Goal: Task Accomplishment & Management: Contribute content

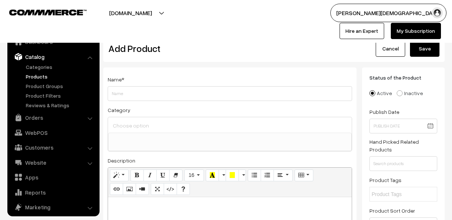
select select
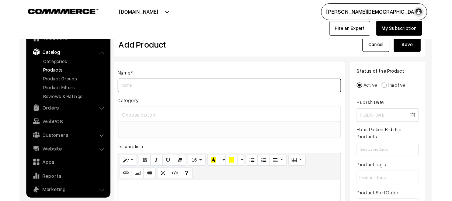
scroll to position [20, 0]
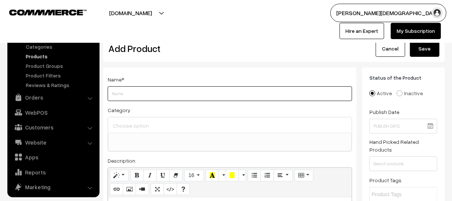
paste input "Madhurima Pathshala Publication RSSB 3rd Grade Teacher Main Exam 2025 Hindi Lev…"
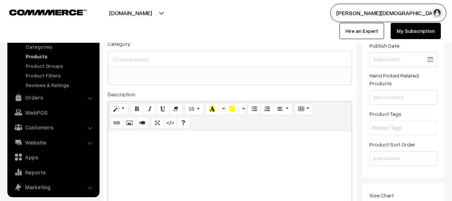
scroll to position [67, 0]
type input "[PERSON_NAME] Pathshala Publication RSSB 3rd Grade Teacher Main Exam 2025 Hindi…"
click at [195, 156] on div at bounding box center [230, 176] width 244 height 92
paste div
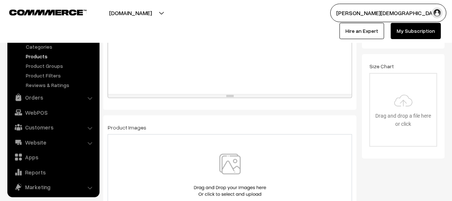
scroll to position [234, 0]
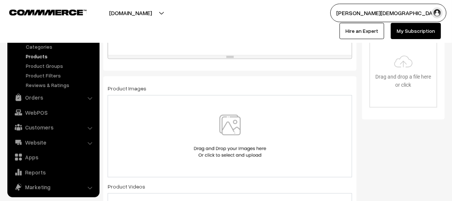
click at [217, 127] on img at bounding box center [230, 136] width 76 height 43
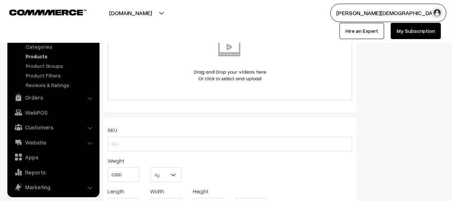
scroll to position [435, 0]
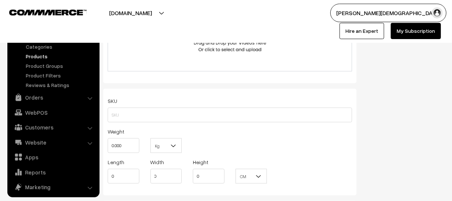
drag, startPoint x: 132, startPoint y: 161, endPoint x: 132, endPoint y: 151, distance: 10.3
click at [132, 155] on div "SKU Weight 0.000 Kg Kg Length 0 Width 0 Height 0 CM" at bounding box center [229, 142] width 253 height 106
click at [132, 147] on input "0.000" at bounding box center [124, 145] width 32 height 15
type input "0"
type input "1"
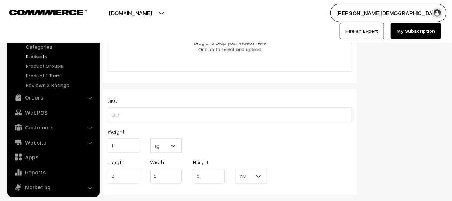
click at [176, 149] on b at bounding box center [172, 145] width 7 height 7
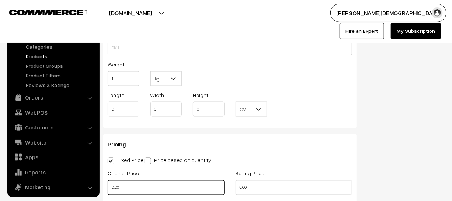
click at [137, 192] on input "0.00" at bounding box center [166, 187] width 117 height 15
type input "0"
type input "421"
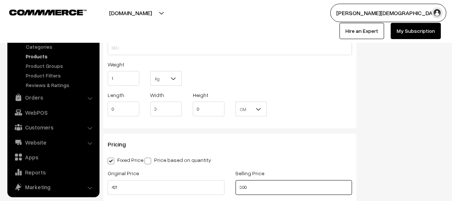
click at [279, 187] on input "0.00" at bounding box center [293, 187] width 117 height 15
type input "0"
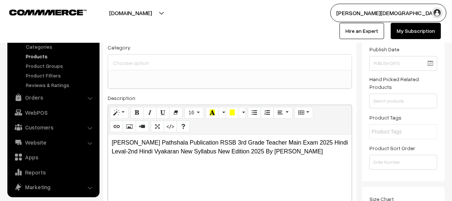
scroll to position [0, 0]
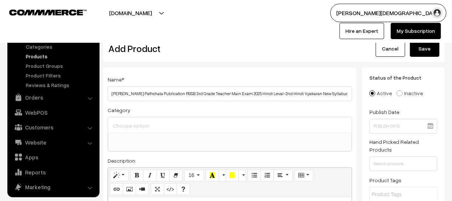
type input "299"
click at [415, 52] on button "Save" at bounding box center [424, 49] width 29 height 16
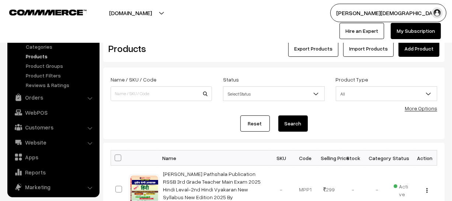
click at [423, 45] on link "Add Product" at bounding box center [418, 49] width 41 height 16
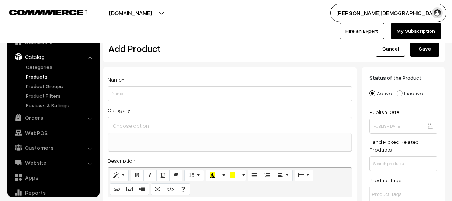
select select
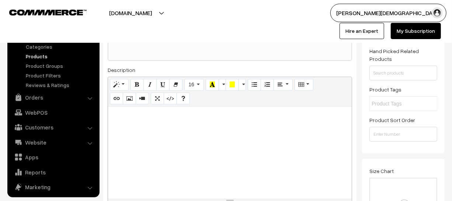
scroll to position [191, 0]
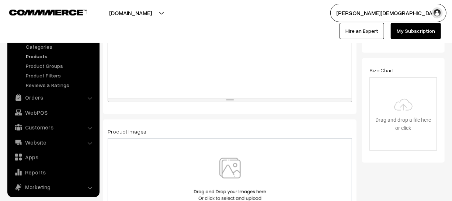
type input "RBD Publication Chetak RSSB [GEOGRAPHIC_DATA] Saman Patrata Exam CET Graduation…"
click at [175, 69] on div at bounding box center [230, 52] width 244 height 92
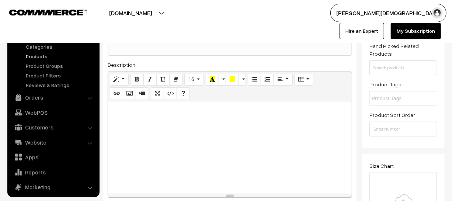
scroll to position [91, 0]
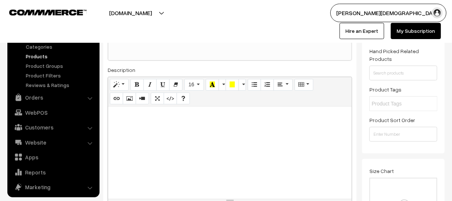
paste div
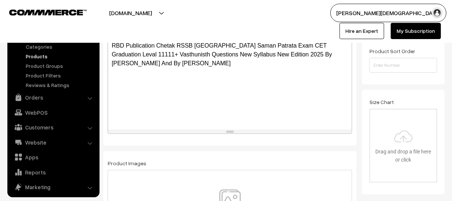
scroll to position [191, 0]
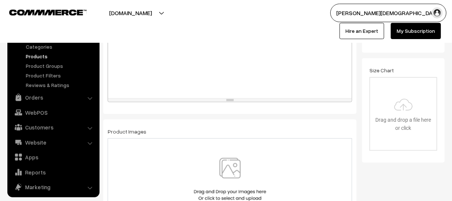
click at [239, 170] on img at bounding box center [230, 179] width 76 height 43
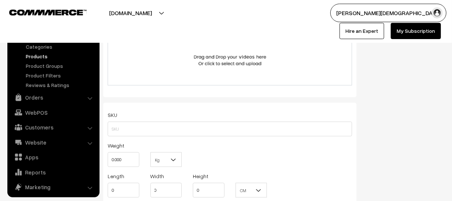
scroll to position [426, 0]
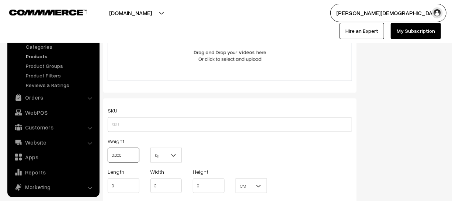
click at [129, 154] on input "0.000" at bounding box center [124, 155] width 32 height 15
type input "0"
type input "1"
click at [175, 157] on b at bounding box center [172, 154] width 7 height 7
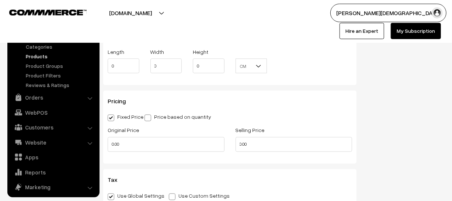
scroll to position [560, 0]
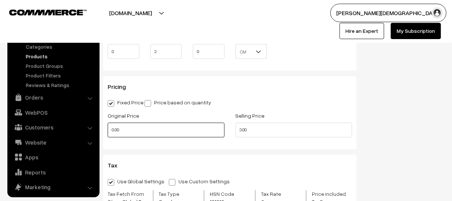
click at [144, 131] on input "0.00" at bounding box center [166, 130] width 117 height 15
type input "0"
type input "5"
type input "850"
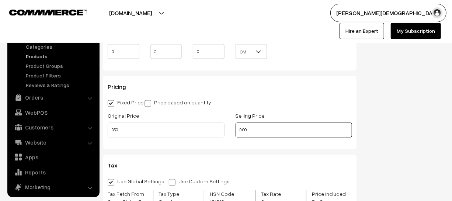
click at [265, 132] on input "0.00" at bounding box center [293, 130] width 117 height 15
type input "0"
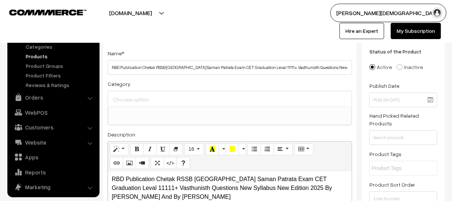
scroll to position [0, 0]
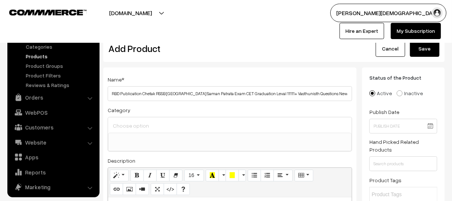
type input "350"
drag, startPoint x: 418, startPoint y: 46, endPoint x: 413, endPoint y: 60, distance: 14.2
click at [418, 47] on button "Save" at bounding box center [424, 49] width 29 height 16
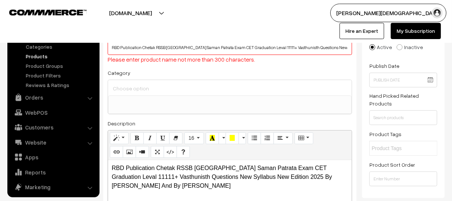
scroll to position [49, 0]
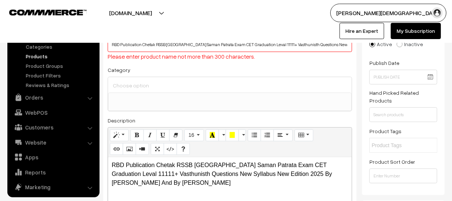
drag, startPoint x: 168, startPoint y: 69, endPoint x: 165, endPoint y: 66, distance: 4.0
click at [169, 68] on div "Category Competition books Competition books > UGC NET 2023 Exam Books Competit…" at bounding box center [230, 88] width 244 height 46
drag, startPoint x: 111, startPoint y: 45, endPoint x: 375, endPoint y: 33, distance: 264.8
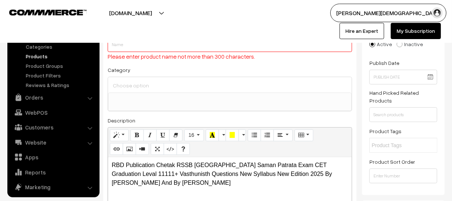
scroll to position [0, 0]
paste input "RBD Publication Chetak RSSB Rajasthan Saman Patrata Exam CET Graduation Leval 1…"
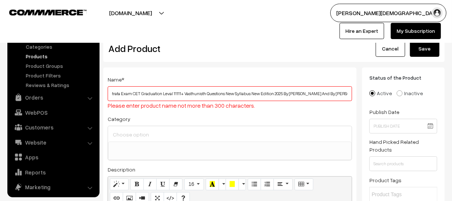
type input "RBD Publication Chetak RSSB Rajasthan Saman Patrata Exam CET Graduation Leval 1…"
click at [409, 45] on div "Cancel Save" at bounding box center [402, 49] width 74 height 16
click at [413, 46] on button "Save" at bounding box center [424, 49] width 29 height 16
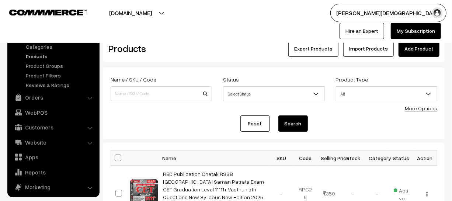
click at [421, 45] on link "Add Product" at bounding box center [418, 49] width 41 height 16
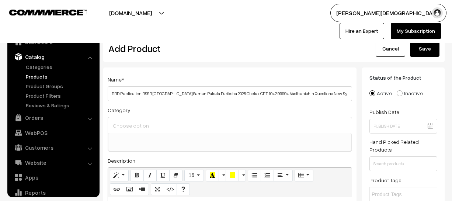
select select
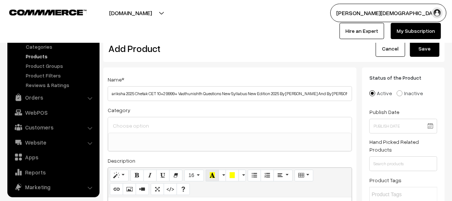
scroll to position [67, 0]
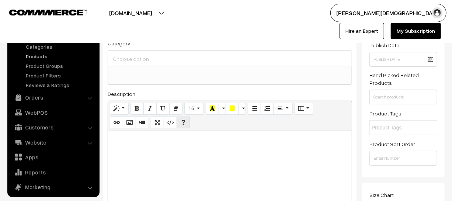
type input "RBD Publication RSSB Rajasthan Saman Patrata Pariksha 2025 Chetak CET 10+2 9999…"
click at [182, 137] on p at bounding box center [230, 138] width 236 height 9
paste div
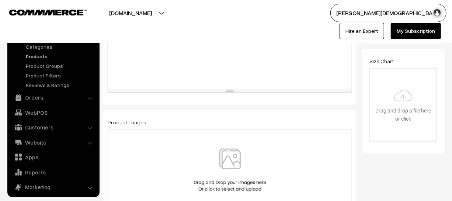
scroll to position [201, 0]
click at [227, 158] on img at bounding box center [230, 169] width 76 height 43
click at [233, 171] on img at bounding box center [230, 169] width 76 height 43
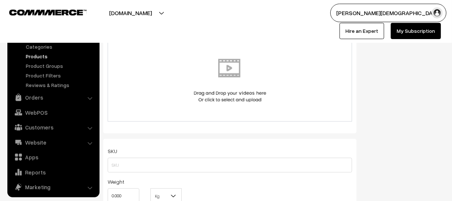
scroll to position [402, 0]
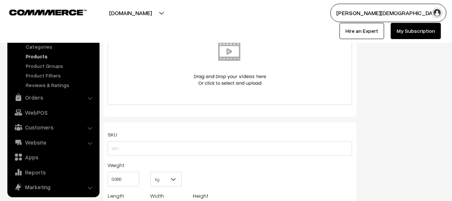
click at [139, 179] on div "Weight 0.000" at bounding box center [123, 175] width 43 height 31
click at [133, 180] on input "0.000" at bounding box center [124, 179] width 32 height 15
type input "0"
type input "1"
click at [177, 179] on span at bounding box center [175, 181] width 7 height 18
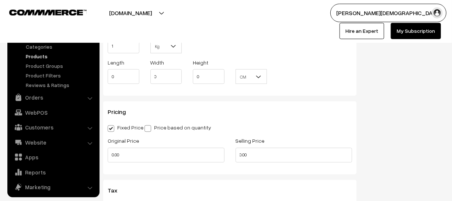
scroll to position [536, 0]
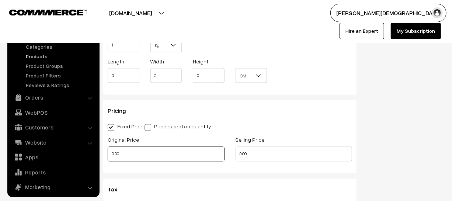
click at [148, 158] on input "0.00" at bounding box center [166, 154] width 117 height 15
type input "0"
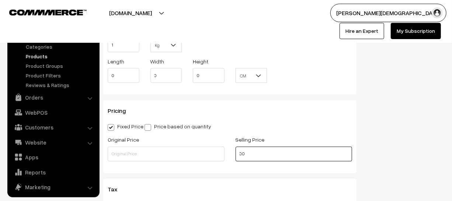
click at [259, 159] on input "0.0" at bounding box center [293, 154] width 117 height 15
type input "0"
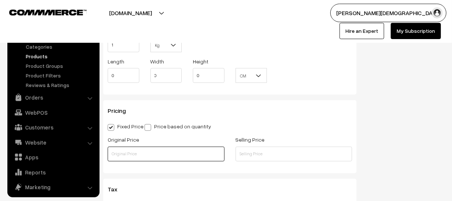
click at [145, 159] on input "text" at bounding box center [166, 154] width 117 height 15
type input "850"
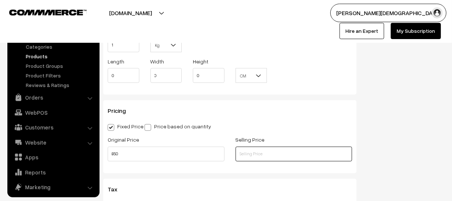
click at [257, 157] on input "text" at bounding box center [293, 154] width 117 height 15
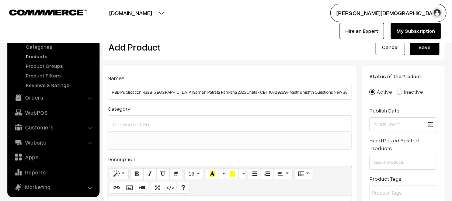
scroll to position [0, 0]
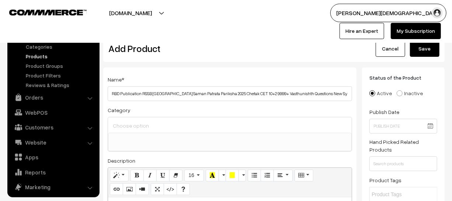
type input "350"
click at [421, 56] on button "Save" at bounding box center [424, 49] width 29 height 16
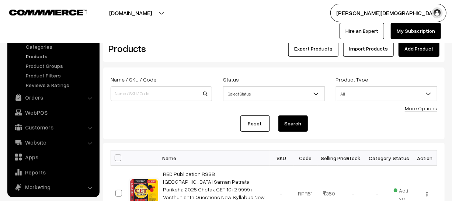
click at [414, 54] on link "Add Product" at bounding box center [418, 49] width 41 height 16
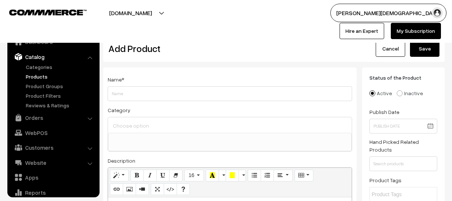
select select
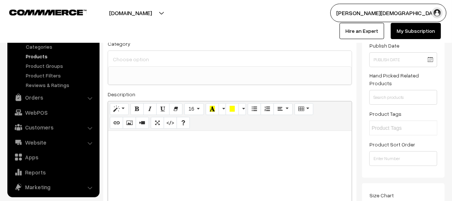
scroll to position [67, 0]
type input "Disha Publication RPSC 1st Grade And 2nd Grade Teacher Bharti Pariksha English …"
click at [193, 140] on p at bounding box center [230, 138] width 236 height 9
paste div
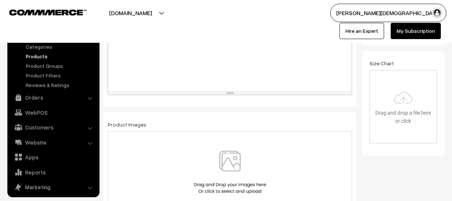
scroll to position [201, 0]
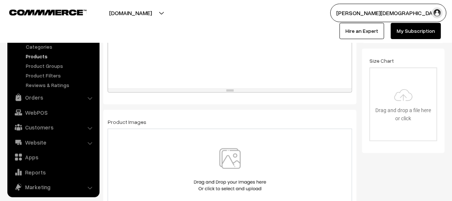
click at [232, 164] on img at bounding box center [230, 169] width 76 height 43
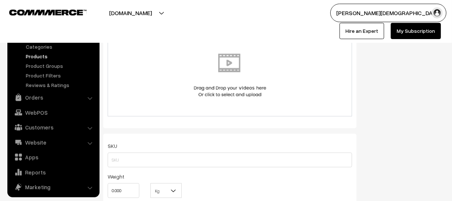
scroll to position [402, 0]
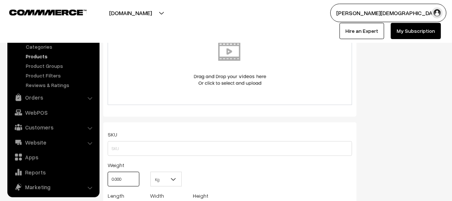
click at [134, 176] on input "0.000" at bounding box center [124, 179] width 32 height 15
type input "0"
type input "1"
click at [167, 183] on span "Kg" at bounding box center [166, 179] width 31 height 13
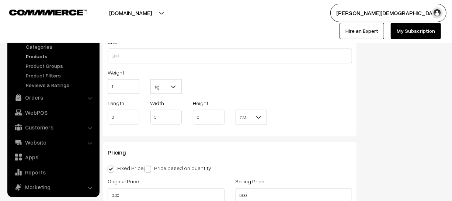
scroll to position [502, 0]
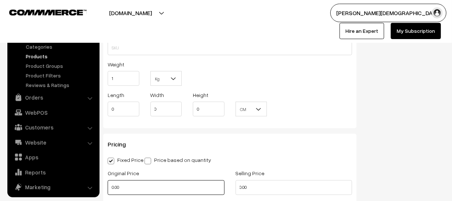
click at [148, 184] on input "0.00" at bounding box center [166, 187] width 117 height 15
type input "0"
type input "399"
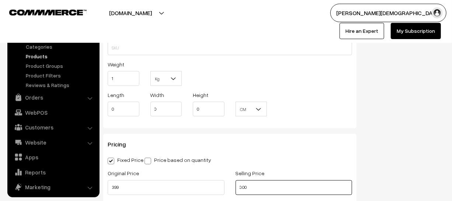
click at [258, 189] on input "0.00" at bounding box center [293, 187] width 117 height 15
type input "0"
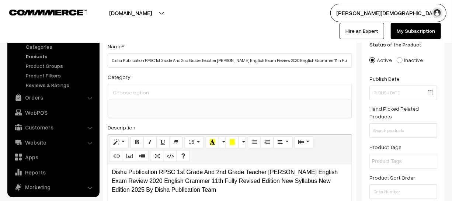
scroll to position [0, 0]
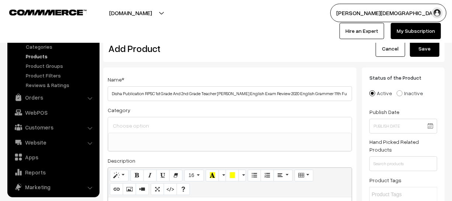
type input "140"
click at [419, 46] on button "Save" at bounding box center [424, 49] width 29 height 16
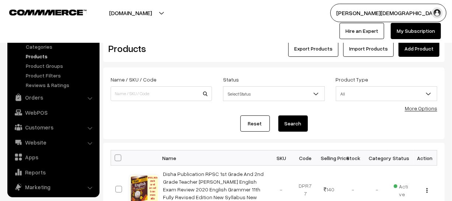
click at [406, 51] on link "Add Product" at bounding box center [418, 49] width 41 height 16
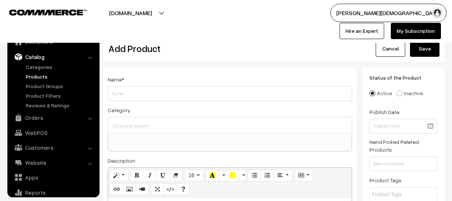
select select
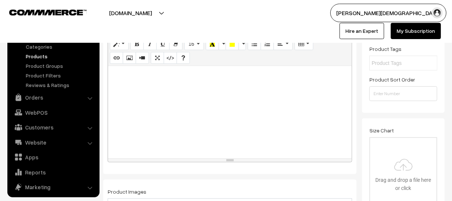
scroll to position [134, 0]
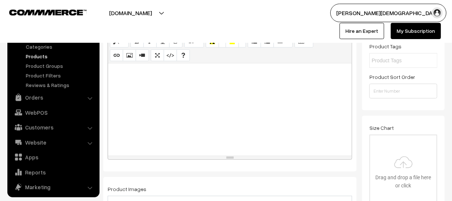
type input "Swadhyay Publication Prachin Bharat Ka Itihas ([PERSON_NAME] Ka Samavesh) Class…"
click at [177, 130] on div at bounding box center [230, 109] width 244 height 92
paste div
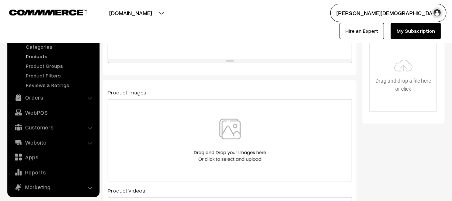
scroll to position [234, 0]
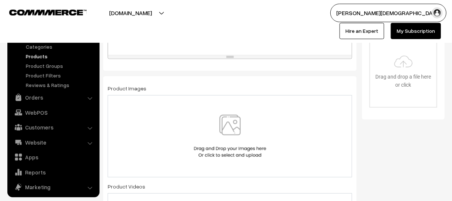
click at [256, 149] on img at bounding box center [230, 136] width 76 height 43
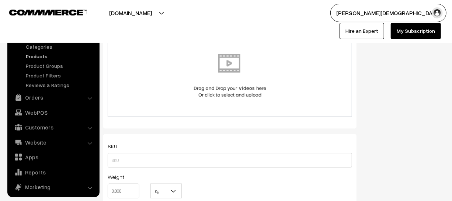
scroll to position [402, 0]
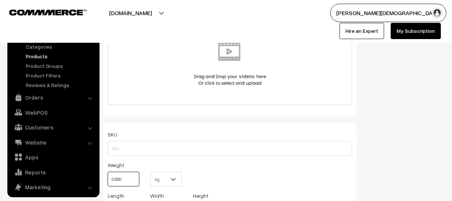
click at [126, 181] on input "0.000" at bounding box center [124, 179] width 32 height 15
type input "0"
type input "1"
click at [172, 183] on b at bounding box center [172, 178] width 7 height 7
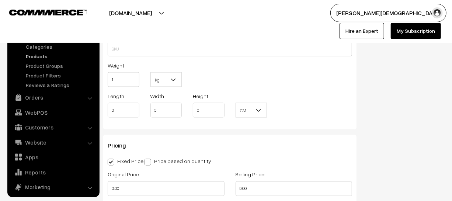
scroll to position [502, 0]
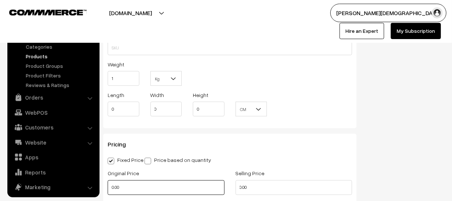
click at [140, 186] on input "0.00" at bounding box center [166, 187] width 117 height 15
type input "0"
type input "100"
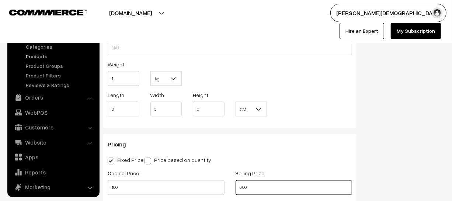
click at [262, 190] on input "0.00" at bounding box center [293, 187] width 117 height 15
type input "0"
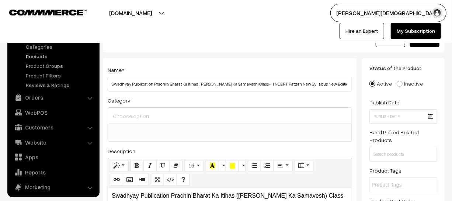
scroll to position [0, 0]
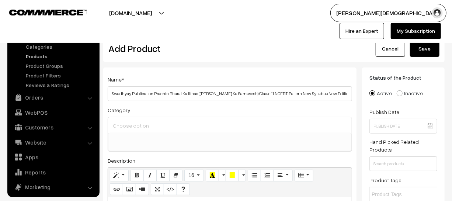
type input "90"
click at [414, 58] on div "Dashboard / Products / Add Product Add Product Cancel Save" at bounding box center [273, 45] width 341 height 34
click at [414, 53] on button "Save" at bounding box center [424, 49] width 29 height 16
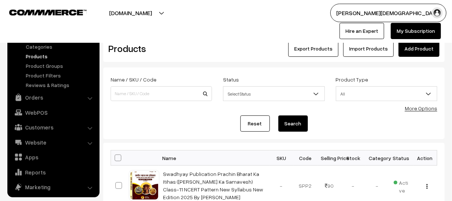
click at [410, 49] on link "Add Product" at bounding box center [418, 49] width 41 height 16
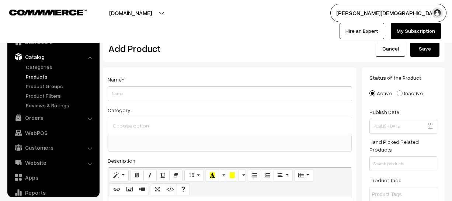
select select
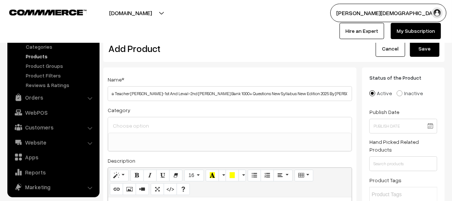
scroll to position [100, 0]
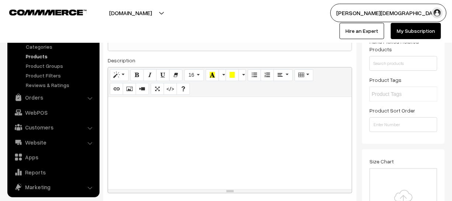
type input "Rajkirti Publication RSSB Suchna Takniki Avam Shakshik Paridrisya Teacher [PERS…"
click at [185, 159] on div at bounding box center [230, 143] width 244 height 92
paste div
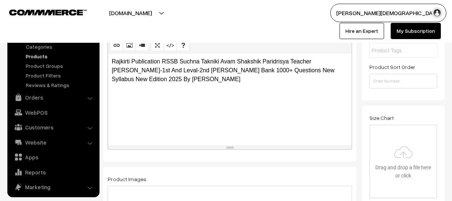
scroll to position [234, 0]
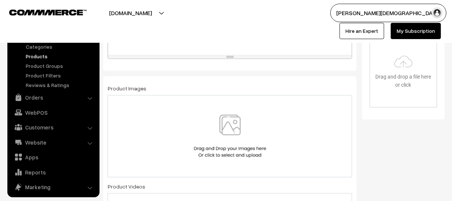
click at [204, 145] on img at bounding box center [230, 136] width 76 height 43
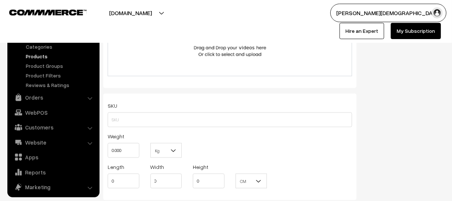
scroll to position [435, 0]
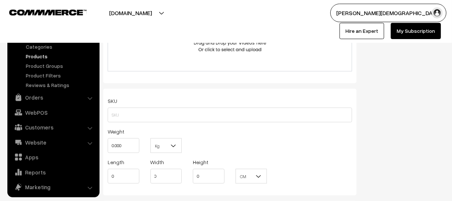
drag, startPoint x: 146, startPoint y: 147, endPoint x: 130, endPoint y: 147, distance: 15.5
click at [146, 147] on div "Kg Kg" at bounding box center [166, 142] width 43 height 31
click at [130, 147] on input "0.000" at bounding box center [124, 145] width 32 height 15
type input "0"
type input "1"
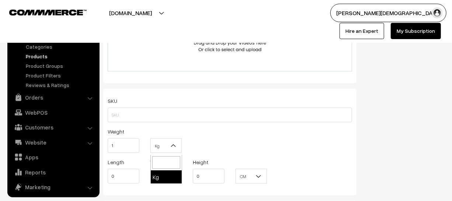
click at [176, 147] on b at bounding box center [172, 145] width 7 height 7
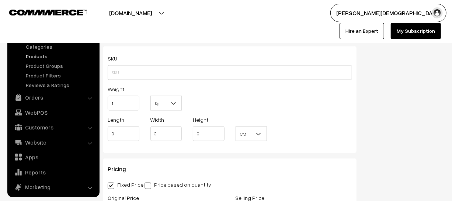
scroll to position [536, 0]
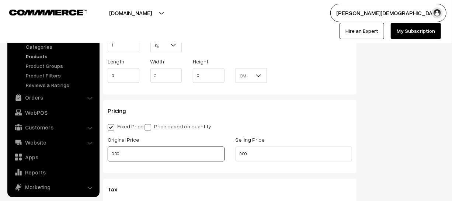
click at [156, 157] on input "0.00" at bounding box center [166, 154] width 117 height 15
type input "0"
type input "120"
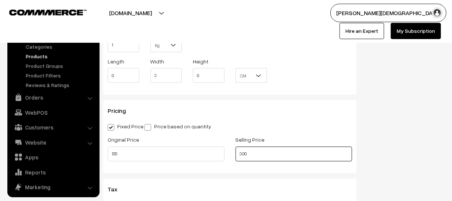
click at [258, 156] on input "0.00" at bounding box center [293, 154] width 117 height 15
type input "0"
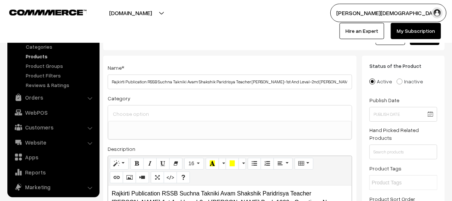
scroll to position [0, 0]
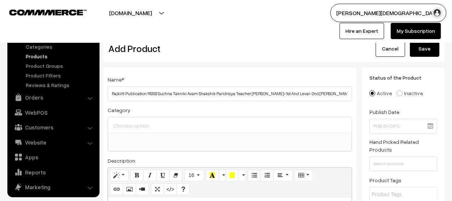
type input "110"
click at [421, 53] on button "Save" at bounding box center [424, 49] width 29 height 16
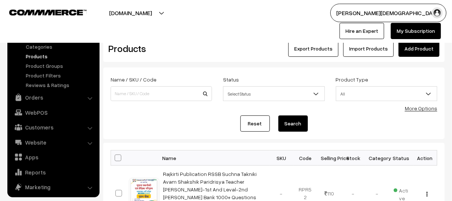
click at [424, 45] on link "Add Product" at bounding box center [418, 49] width 41 height 16
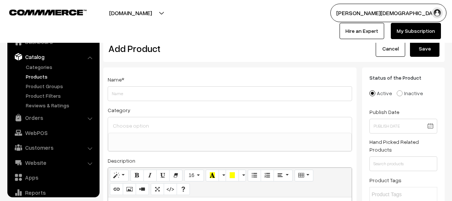
select select
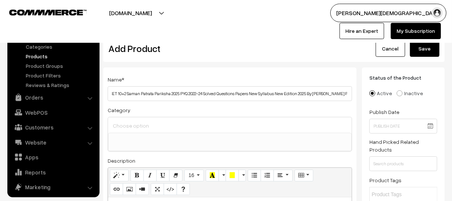
scroll to position [100, 0]
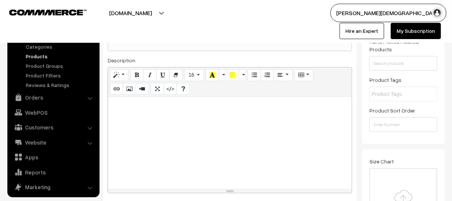
type input "[PERSON_NAME] Publication RSSB CET 10+2 Saman Patrata Pariksha 2025 PYQ 2022-24…"
click at [244, 139] on div at bounding box center [230, 143] width 244 height 92
paste div
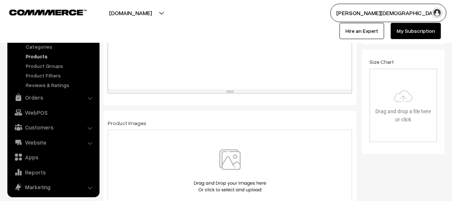
scroll to position [201, 0]
click at [218, 150] on img at bounding box center [230, 169] width 76 height 43
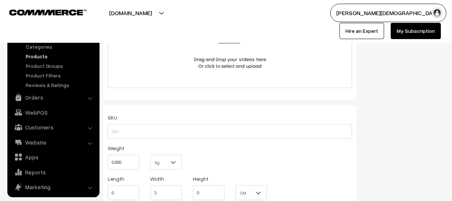
scroll to position [435, 0]
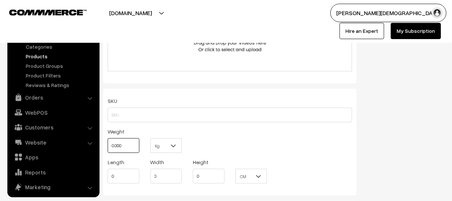
click at [130, 151] on input "0.000" at bounding box center [124, 145] width 32 height 15
type input "0"
type input "1"
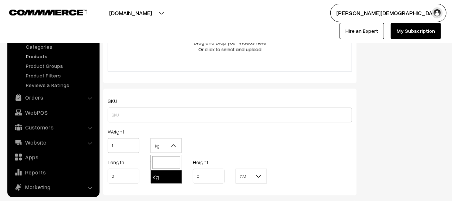
click at [174, 147] on b at bounding box center [172, 145] width 7 height 7
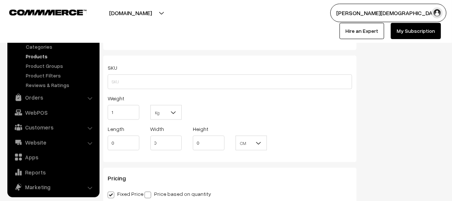
scroll to position [536, 0]
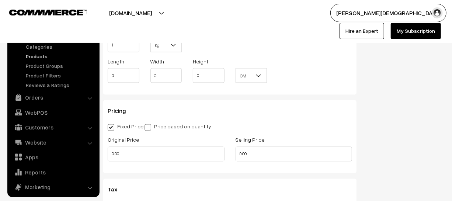
click at [126, 170] on div "Pricing Fixed Price Price based on quantity Original Price 0.00 Selling Price 0…" at bounding box center [229, 136] width 253 height 73
click at [127, 166] on div "Original Price 0.00" at bounding box center [166, 150] width 128 height 31
click at [127, 157] on input "0.00" at bounding box center [166, 154] width 117 height 15
type input "0"
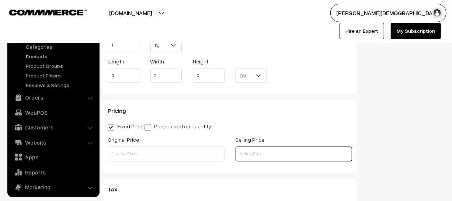
click at [265, 158] on input "text" at bounding box center [293, 154] width 117 height 15
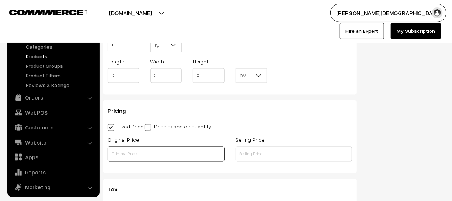
click at [165, 156] on input "text" at bounding box center [166, 154] width 117 height 15
type input "260"
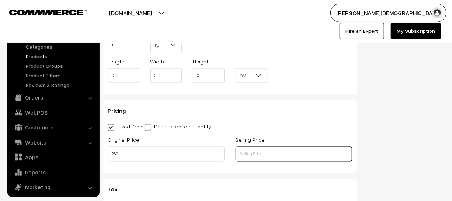
click at [261, 160] on input "text" at bounding box center [293, 154] width 117 height 15
type input "225"
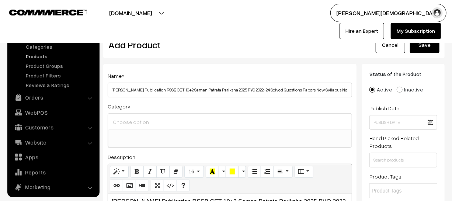
scroll to position [0, 0]
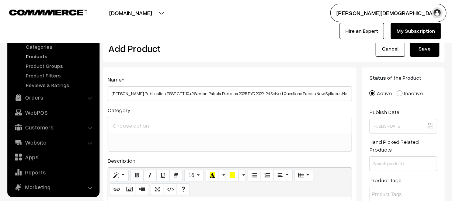
click at [419, 56] on button "Save" at bounding box center [424, 49] width 29 height 16
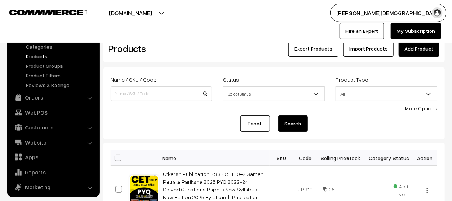
click at [415, 45] on link "Add Product" at bounding box center [418, 49] width 41 height 16
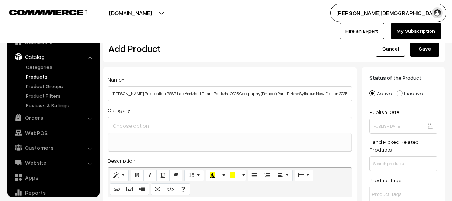
select select
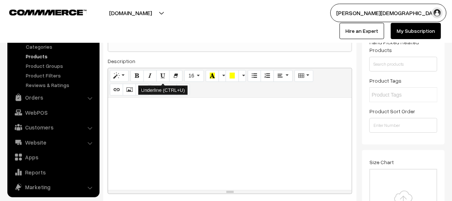
scroll to position [100, 0]
type input "[PERSON_NAME] Publication RSSB Lab Assistant Bharti Pariksha 2025 Geography (Bh…"
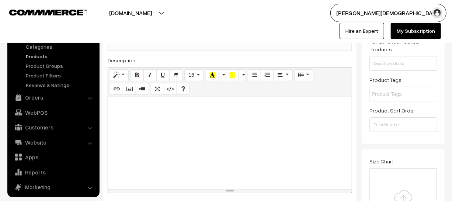
scroll to position [0, 0]
click at [184, 136] on div at bounding box center [230, 143] width 244 height 92
paste div
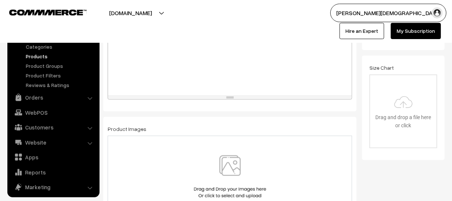
scroll to position [201, 0]
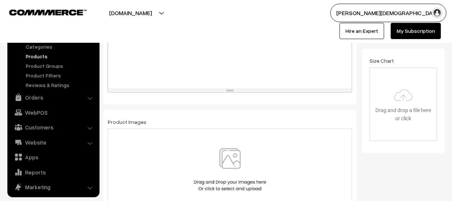
click at [229, 180] on img at bounding box center [230, 169] width 76 height 43
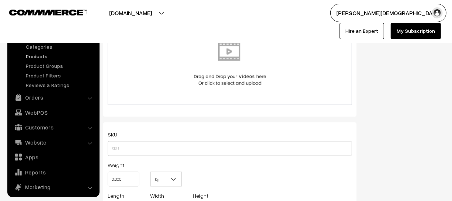
scroll to position [435, 0]
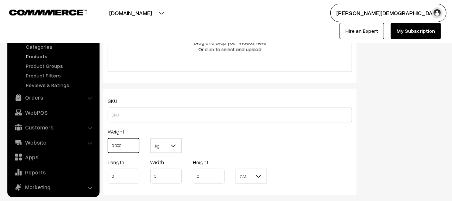
click at [133, 150] on input "0.000" at bounding box center [124, 145] width 32 height 15
type input "0"
type input "1"
click at [183, 148] on div "Kg Kg" at bounding box center [166, 142] width 43 height 31
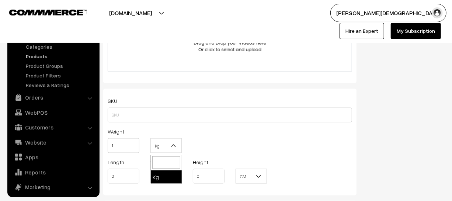
click at [172, 146] on b at bounding box center [172, 145] width 7 height 7
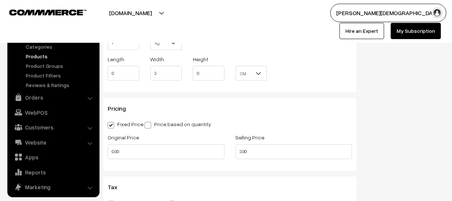
scroll to position [569, 0]
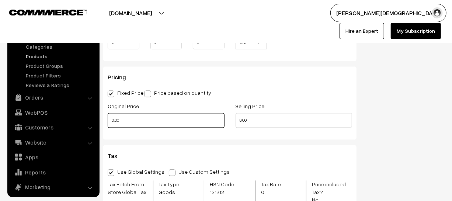
click at [148, 122] on input "0.00" at bounding box center [166, 120] width 117 height 15
type input "0"
type input "320"
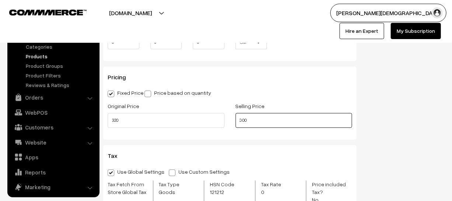
click at [246, 123] on input "0.00" at bounding box center [293, 120] width 117 height 15
type input "0"
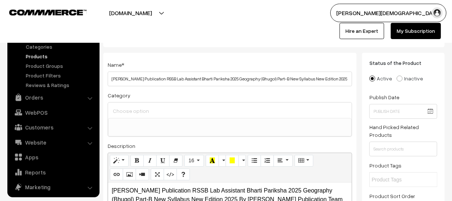
scroll to position [0, 0]
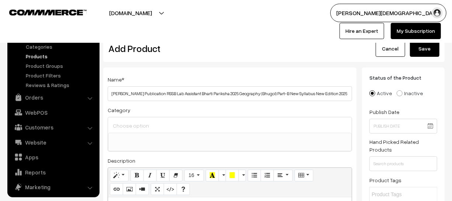
type input "275"
click at [424, 44] on button "Save" at bounding box center [424, 49] width 29 height 16
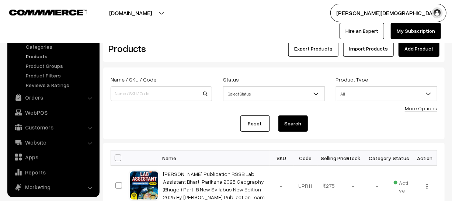
click at [412, 53] on link "Add Product" at bounding box center [418, 49] width 41 height 16
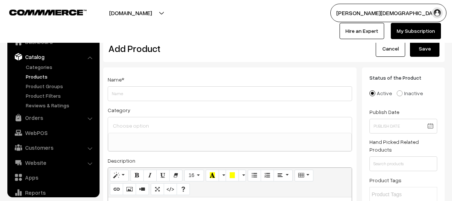
select select
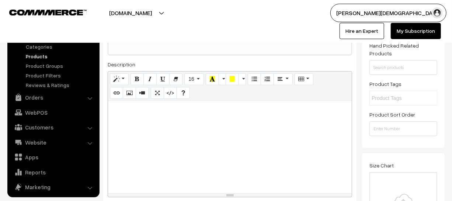
scroll to position [100, 0]
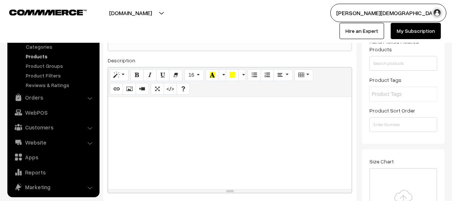
type input "[PERSON_NAME] Publication RSSB Ultimate Guide Book Lab Assistant Geography/Home…"
click at [193, 134] on div at bounding box center [230, 143] width 244 height 92
paste div
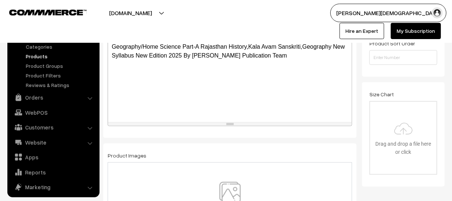
scroll to position [234, 0]
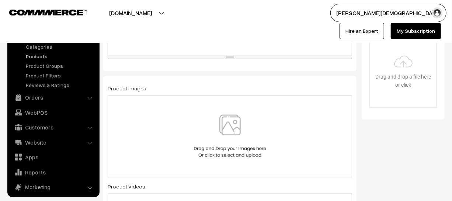
click at [215, 122] on img at bounding box center [230, 136] width 76 height 43
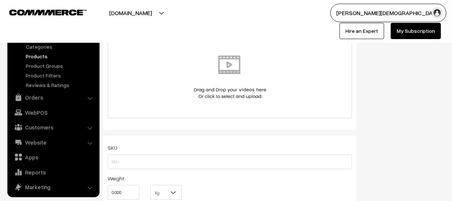
scroll to position [435, 0]
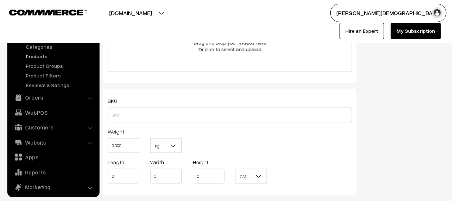
click at [139, 153] on div "Weight 0.000" at bounding box center [124, 140] width 32 height 26
click at [137, 148] on input "0.000" at bounding box center [124, 145] width 32 height 15
type input "0"
type input "1"
drag, startPoint x: 176, startPoint y: 147, endPoint x: 174, endPoint y: 151, distance: 4.0
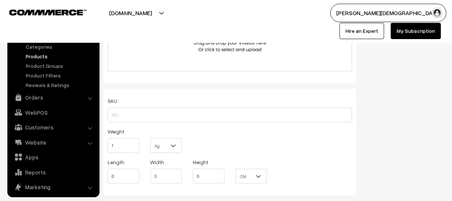
click at [175, 147] on b at bounding box center [172, 145] width 7 height 7
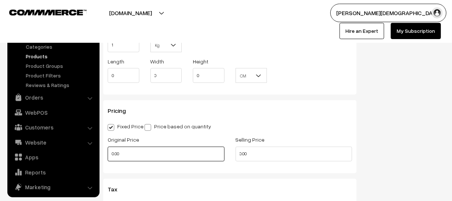
click at [133, 154] on input "0.00" at bounding box center [166, 154] width 117 height 15
type input "0"
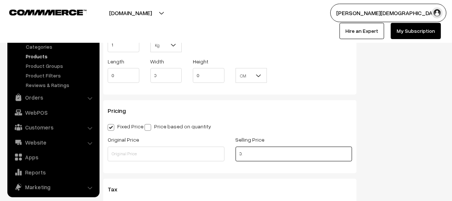
type input "0"
click at [258, 157] on input "text" at bounding box center [293, 154] width 117 height 15
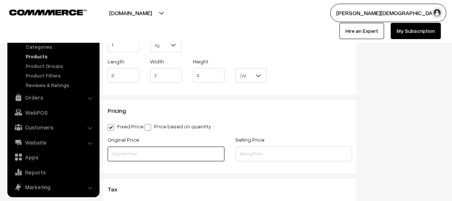
click at [174, 161] on input "text" at bounding box center [166, 154] width 117 height 15
type input "170"
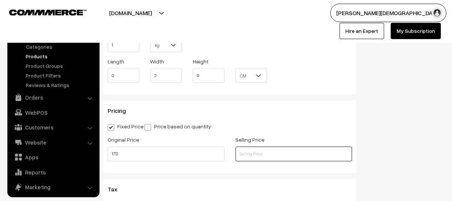
click at [260, 159] on input "text" at bounding box center [293, 154] width 117 height 15
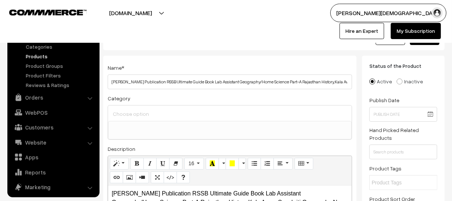
scroll to position [0, 0]
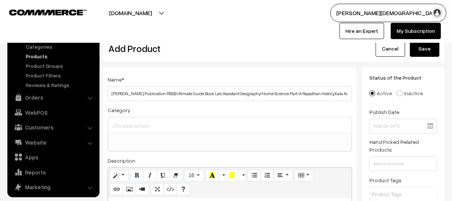
type input "150"
click at [414, 54] on button "Save" at bounding box center [424, 49] width 29 height 16
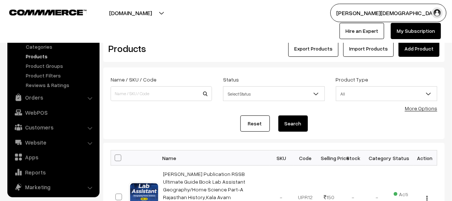
click at [409, 55] on link "Add Product" at bounding box center [418, 49] width 41 height 16
click at [407, 48] on link "Add Product" at bounding box center [418, 49] width 41 height 16
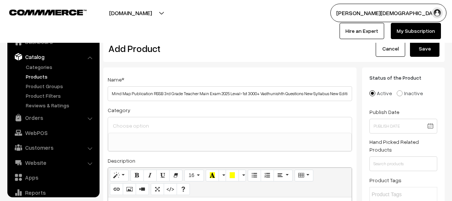
select select
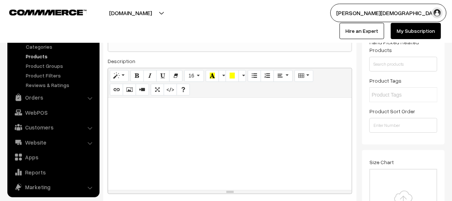
scroll to position [100, 0]
type input "Mind Map Publication RSSB 3rd Grade Teacher Main Exam 2025 Leval-1st 3000+ Vast…"
click at [235, 135] on div at bounding box center [230, 143] width 244 height 92
paste div
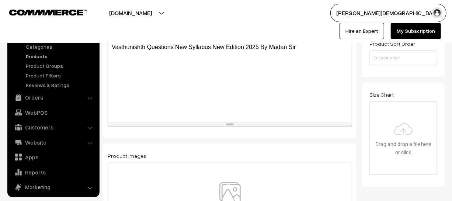
scroll to position [167, 0]
click at [225, 181] on div at bounding box center [230, 203] width 244 height 82
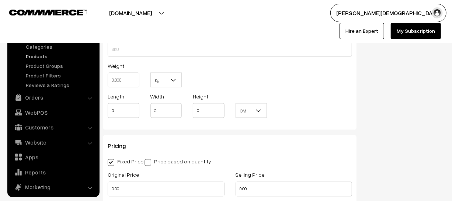
scroll to position [502, 0]
click at [126, 84] on input "0.000" at bounding box center [124, 78] width 32 height 15
type input "0"
type input "1"
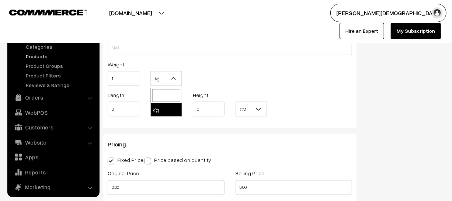
click at [173, 77] on b at bounding box center [172, 78] width 7 height 7
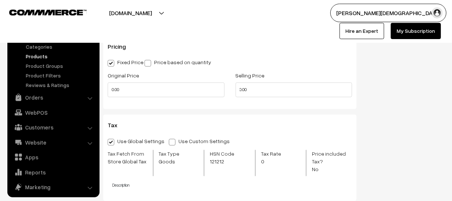
scroll to position [603, 0]
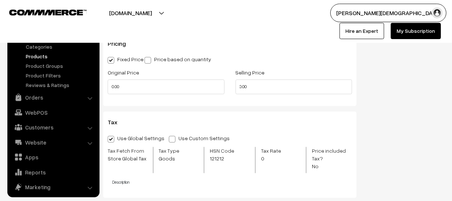
click at [129, 80] on div "Original Price 0.00" at bounding box center [166, 81] width 117 height 26
click at [132, 87] on input "0.00" at bounding box center [166, 87] width 117 height 15
type input "0"
type input "2"
type input "249"
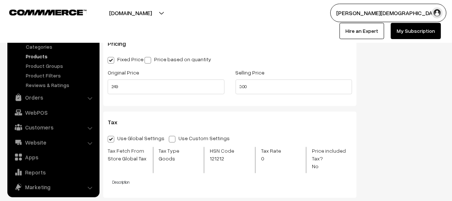
click at [255, 80] on div "Selling Price 0.00" at bounding box center [293, 81] width 117 height 26
drag, startPoint x: 256, startPoint y: 82, endPoint x: 256, endPoint y: 86, distance: 4.4
click at [256, 85] on input "0.00" at bounding box center [293, 87] width 117 height 15
type input "0"
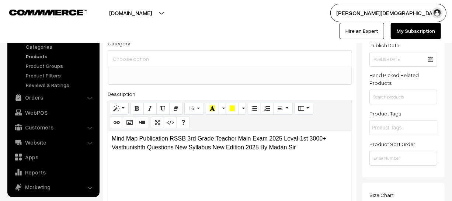
scroll to position [0, 0]
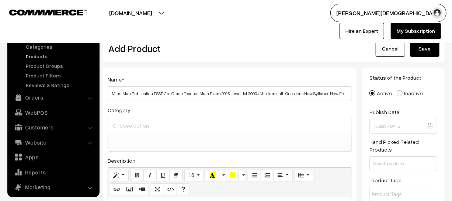
type input "225"
click at [410, 56] on div "Cancel Save" at bounding box center [402, 49] width 74 height 16
click at [413, 53] on button "Save" at bounding box center [424, 49] width 29 height 16
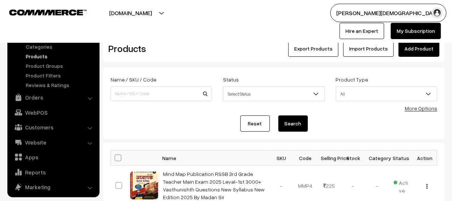
click at [410, 56] on link "Add Product" at bounding box center [418, 49] width 41 height 16
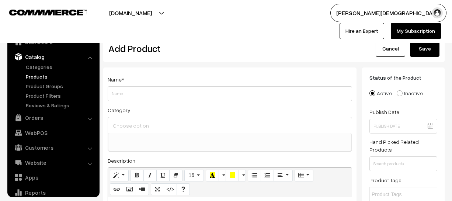
select select
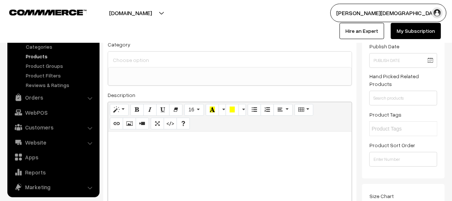
scroll to position [67, 0]
type input "Ceramic Academy Publication Hindi Vyakaran PYQ Subjective Exams And Objective E…"
click at [211, 189] on div at bounding box center [230, 176] width 244 height 92
paste div
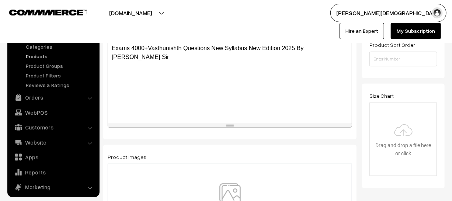
scroll to position [167, 0]
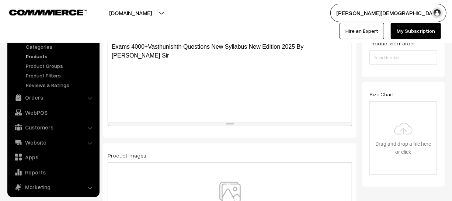
click at [231, 200] on img at bounding box center [230, 203] width 76 height 43
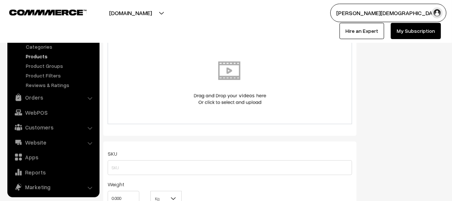
scroll to position [402, 0]
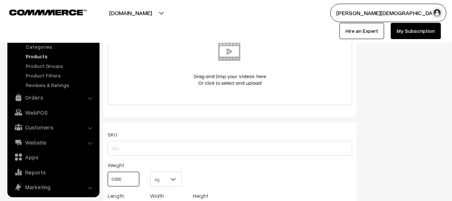
click at [132, 177] on input "0.000" at bounding box center [124, 179] width 32 height 15
type input "0"
type input "1"
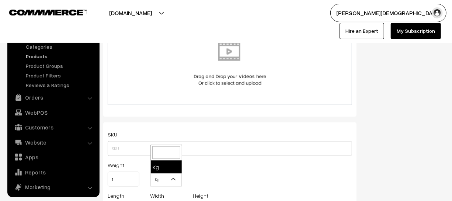
click at [170, 183] on b at bounding box center [172, 178] width 7 height 7
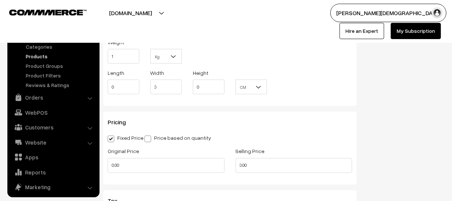
scroll to position [536, 0]
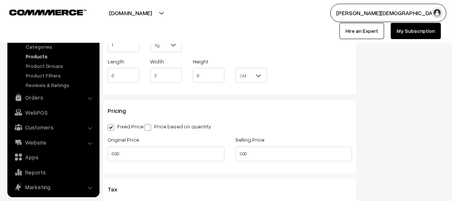
click at [144, 148] on div "Original Price 0.00" at bounding box center [166, 148] width 117 height 26
click at [139, 151] on input "0.00" at bounding box center [166, 154] width 117 height 15
type input "0"
click at [270, 169] on div "Pricing Fixed Price Price based on quantity Original Price Selling Price 0.00 Q…" at bounding box center [229, 136] width 253 height 73
click at [268, 158] on input "0.00" at bounding box center [293, 154] width 117 height 15
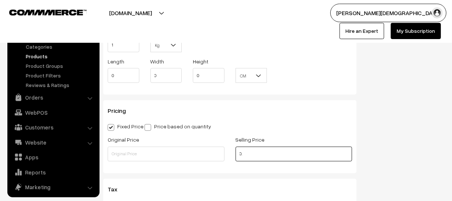
type input "0"
drag, startPoint x: 172, startPoint y: 165, endPoint x: 170, endPoint y: 160, distance: 5.6
click at [172, 164] on div "Original Price" at bounding box center [166, 150] width 128 height 31
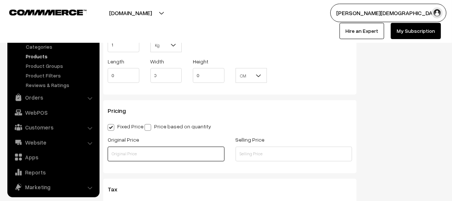
click at [170, 160] on input "text" at bounding box center [166, 154] width 117 height 15
type input "250"
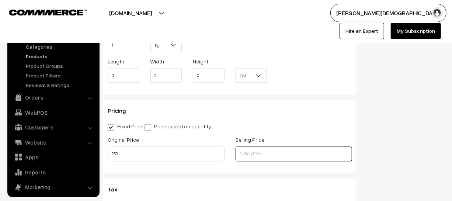
click at [273, 160] on input "text" at bounding box center [293, 154] width 117 height 15
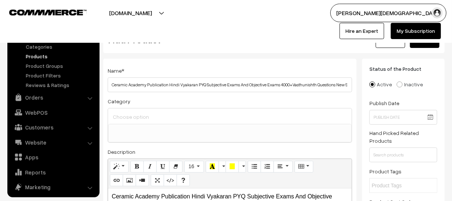
scroll to position [0, 0]
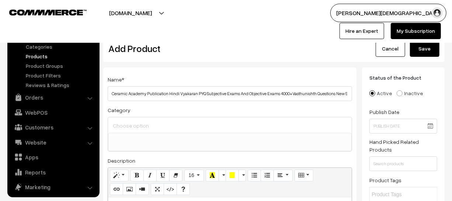
type input "225"
click at [419, 53] on button "Save" at bounding box center [424, 49] width 29 height 16
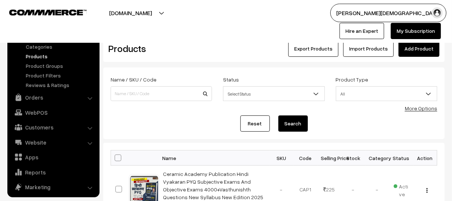
click at [410, 52] on link "Add Product" at bounding box center [418, 49] width 41 height 16
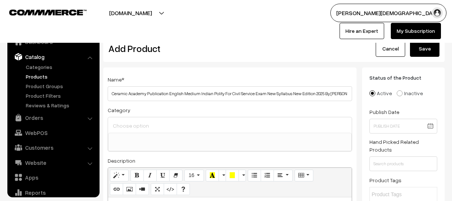
select select
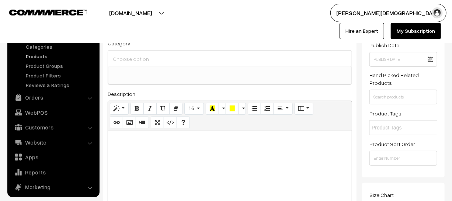
scroll to position [0, 250]
type input "Ceramic Academy Publication English Medium Indian Polity For Civil Service Exam…"
click at [187, 152] on div at bounding box center [230, 176] width 244 height 92
paste div
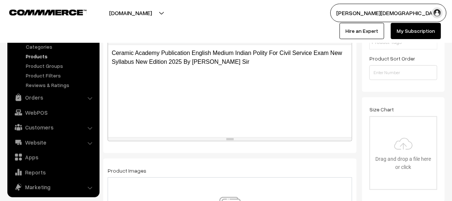
scroll to position [167, 0]
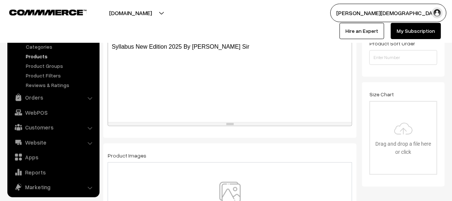
click at [223, 189] on img at bounding box center [230, 203] width 76 height 43
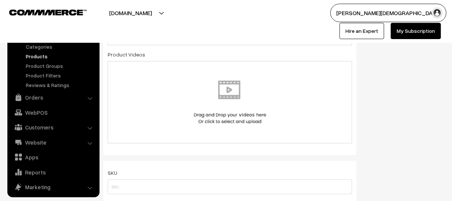
scroll to position [402, 0]
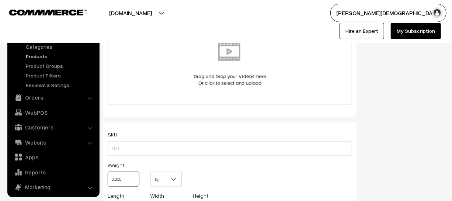
click at [131, 182] on input "0.000" at bounding box center [124, 179] width 32 height 15
type input "0"
type input "1"
click at [183, 180] on div "Kg Kg" at bounding box center [166, 175] width 43 height 31
click at [176, 180] on b at bounding box center [172, 178] width 7 height 7
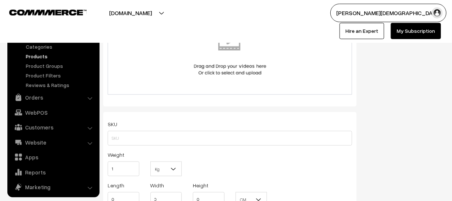
scroll to position [502, 0]
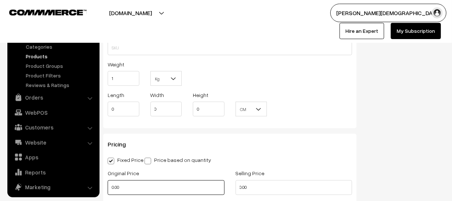
click at [148, 188] on input "0.00" at bounding box center [166, 187] width 117 height 15
type input "0"
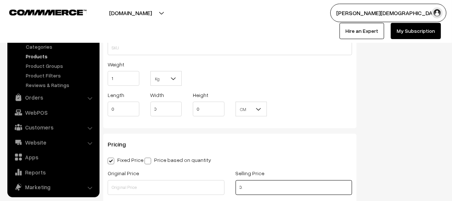
click at [288, 188] on input "0." at bounding box center [293, 187] width 117 height 15
type input "0"
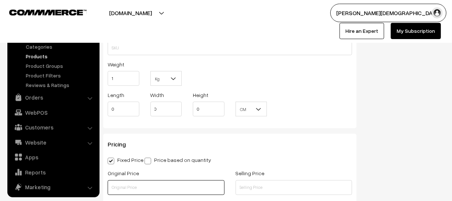
click at [183, 192] on input "text" at bounding box center [166, 187] width 117 height 15
type input "300"
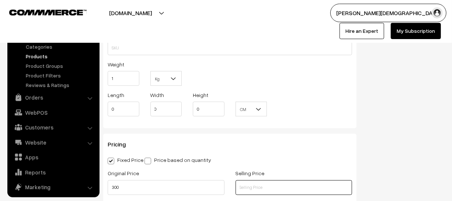
click at [321, 190] on input "text" at bounding box center [293, 187] width 117 height 15
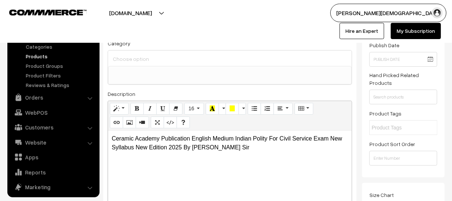
scroll to position [0, 0]
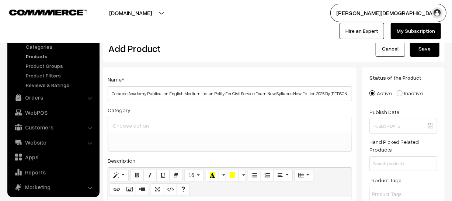
type input "270"
click at [419, 49] on button "Save" at bounding box center [424, 49] width 29 height 16
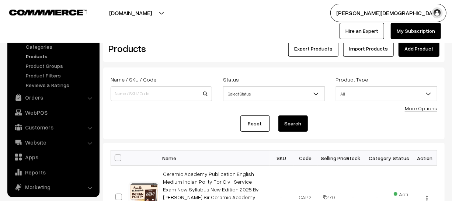
click at [418, 52] on link "Add Product" at bounding box center [418, 49] width 41 height 16
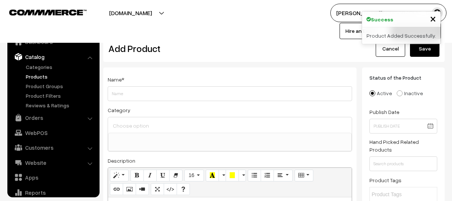
select select
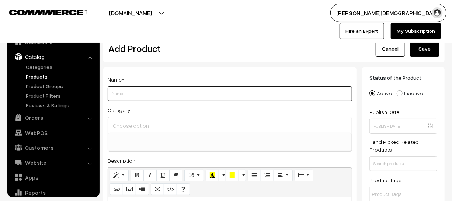
scroll to position [20, 0]
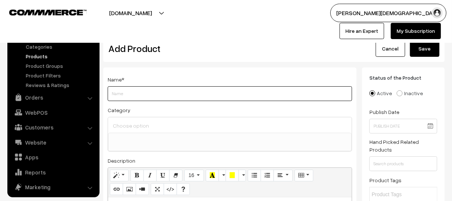
paste input "[PERSON_NAME] RSSB PSI And RPSC SI Bharti Pariksha 2025 2300+ Adhyanvar MCQ Par…"
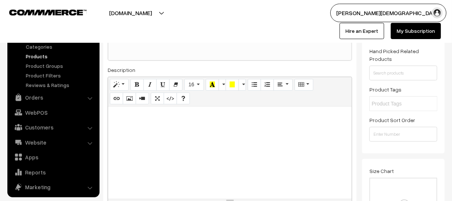
scroll to position [100, 0]
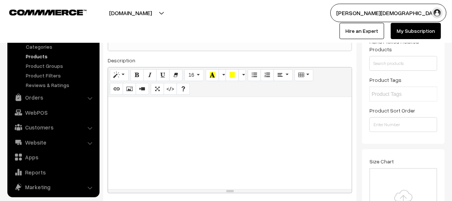
type input "[PERSON_NAME] RSSB PSI And RPSC SI Bharti Pariksha 2025 2300+ Adhyanvar MCQ Par…"
click at [246, 125] on div at bounding box center [230, 143] width 244 height 92
paste div
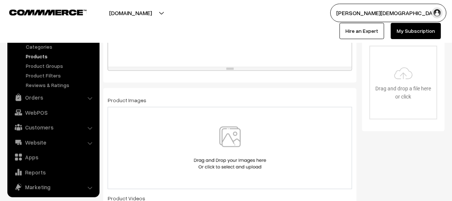
scroll to position [234, 0]
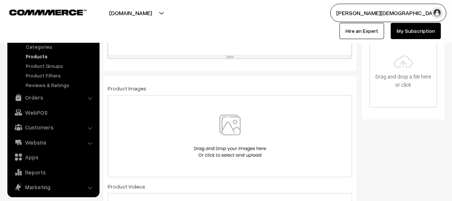
click at [224, 138] on img at bounding box center [230, 136] width 76 height 43
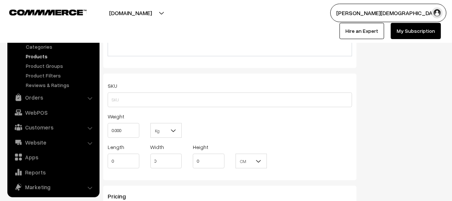
scroll to position [469, 0]
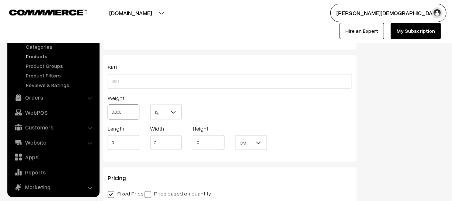
click at [134, 115] on input "0.000" at bounding box center [124, 112] width 32 height 15
type input "0"
type input "1"
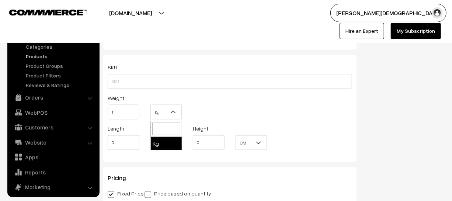
drag, startPoint x: 172, startPoint y: 114, endPoint x: 161, endPoint y: 143, distance: 31.4
click at [172, 114] on b at bounding box center [172, 111] width 7 height 7
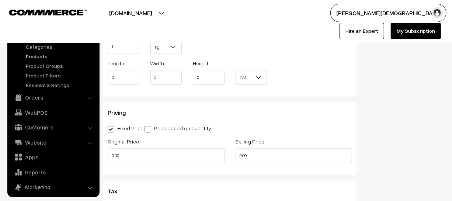
scroll to position [536, 0]
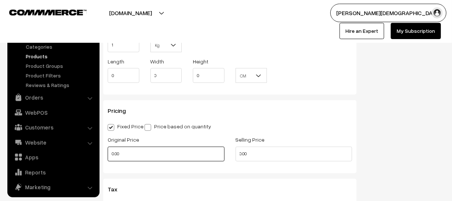
click at [125, 155] on input "0.00" at bounding box center [166, 154] width 117 height 15
type input "0"
type input "866"
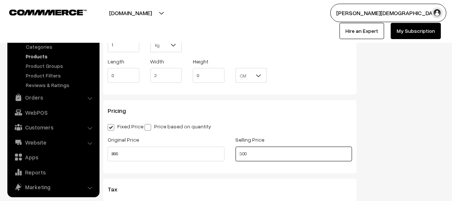
click at [273, 157] on input "0.00" at bounding box center [293, 154] width 117 height 15
type input "0"
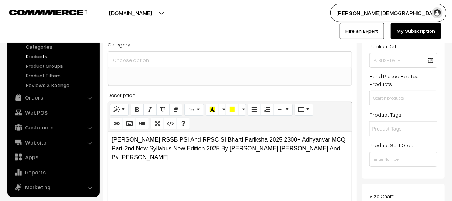
scroll to position [0, 0]
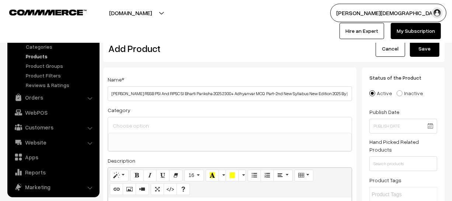
type input "399"
click at [420, 49] on button "Save" at bounding box center [424, 49] width 29 height 16
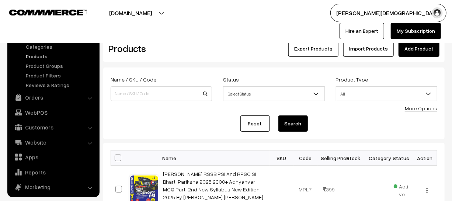
click at [410, 51] on link "Add Product" at bounding box center [418, 49] width 41 height 16
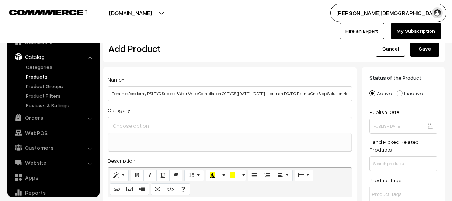
select select
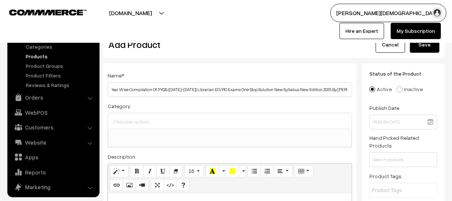
scroll to position [67, 0]
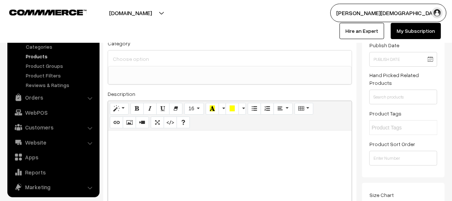
type input "Ceramic Academy PSI PYQ Subject &Year Wise Compilation Of PYQS ([DATE]-[DATE]) …"
click at [186, 147] on div at bounding box center [230, 176] width 244 height 92
paste div
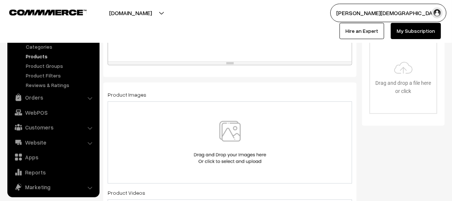
scroll to position [234, 0]
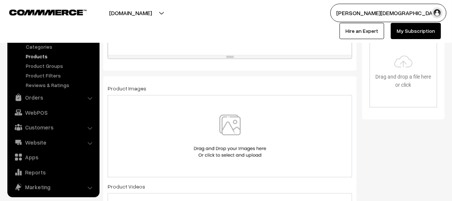
click at [242, 140] on img at bounding box center [230, 136] width 76 height 43
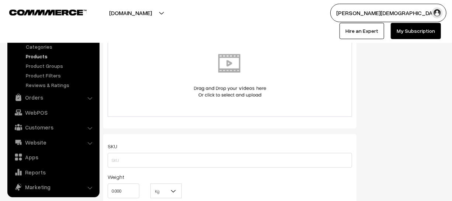
scroll to position [402, 0]
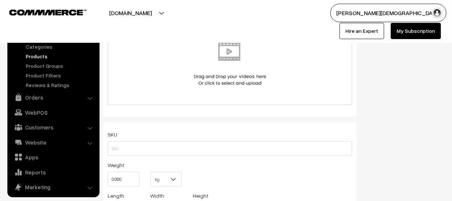
click at [140, 181] on div "Weight 0.000" at bounding box center [123, 175] width 43 height 31
click at [131, 179] on input "0.000" at bounding box center [124, 179] width 32 height 15
type input "0"
type input "1"
drag, startPoint x: 173, startPoint y: 183, endPoint x: 167, endPoint y: 195, distance: 12.7
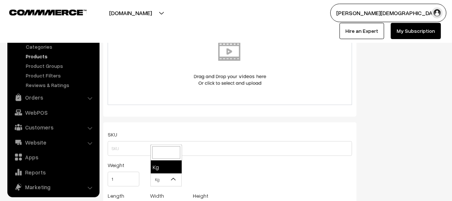
click at [172, 183] on b at bounding box center [172, 178] width 7 height 7
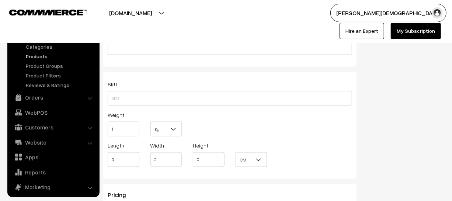
scroll to position [502, 0]
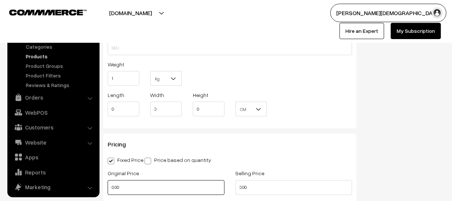
click at [138, 190] on input "0.00" at bounding box center [166, 187] width 117 height 15
type input "0"
type input "225"
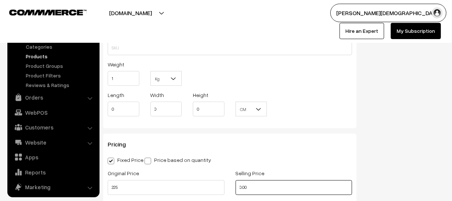
click at [287, 191] on input "0.00" at bounding box center [293, 187] width 117 height 15
type input "0"
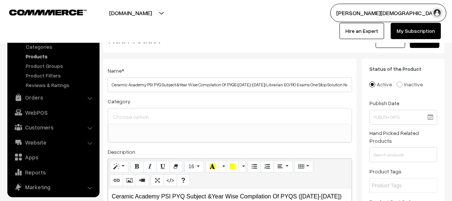
scroll to position [0, 0]
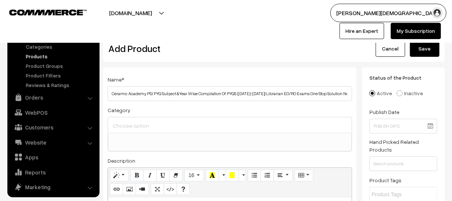
type input "199"
click at [433, 52] on button "Save" at bounding box center [424, 49] width 29 height 16
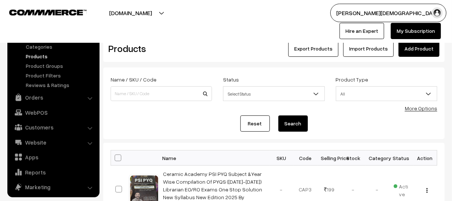
click at [439, 47] on div "Export Products Import Products Add Product" at bounding box center [331, 49] width 228 height 16
click at [419, 48] on link "Add Product" at bounding box center [418, 49] width 41 height 16
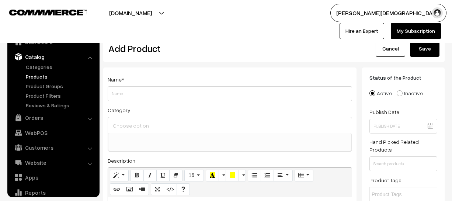
select select
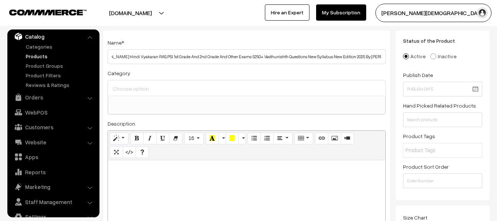
scroll to position [74, 0]
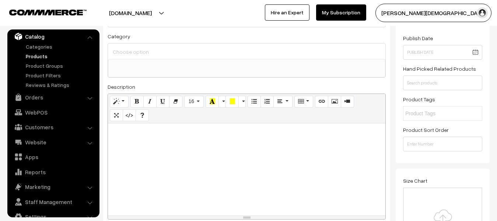
type input "Manas Publication Manas Hindi Vyakaran RAS,PSI 1st Grade And 2nd Grade And Othe…"
click at [207, 166] on div at bounding box center [246, 169] width 277 height 92
paste div
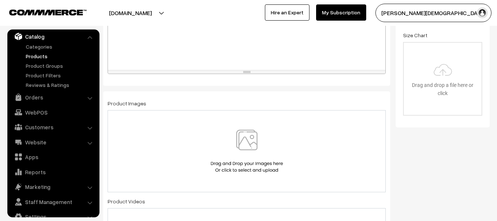
scroll to position [221, 0]
click at [234, 153] on img at bounding box center [247, 149] width 76 height 43
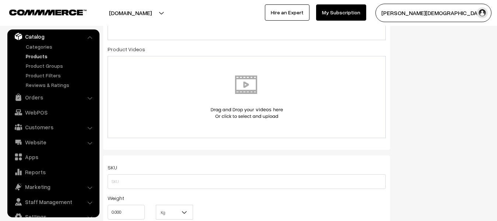
scroll to position [405, 0]
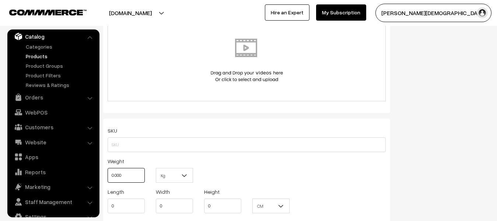
click at [133, 174] on input "0.000" at bounding box center [126, 175] width 37 height 15
type input "0"
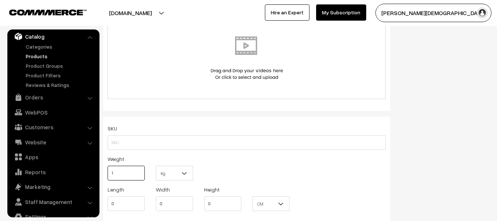
scroll to position [442, 0]
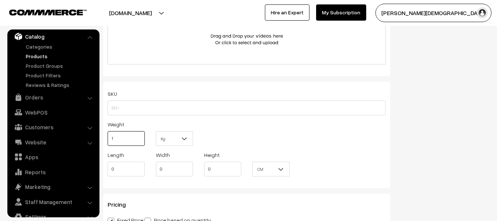
type input "1"
click at [179, 140] on span "Kg" at bounding box center [174, 138] width 36 height 13
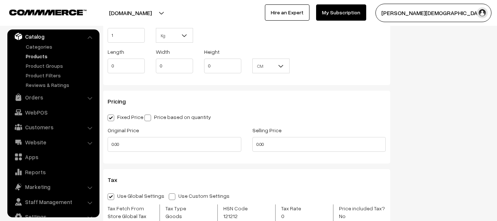
scroll to position [553, 0]
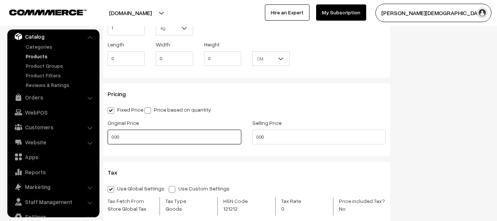
click at [138, 133] on input "0.00" at bounding box center [175, 137] width 134 height 15
type input "0"
drag, startPoint x: 290, startPoint y: 150, endPoint x: 281, endPoint y: 132, distance: 19.6
click at [290, 149] on div "Pricing Fixed Price Price based on quantity Original Price Selling Price 0.00 Q…" at bounding box center [246, 119] width 287 height 73
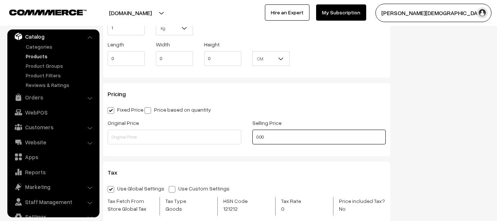
click at [281, 132] on input "0.00" at bounding box center [319, 137] width 134 height 15
type input "0"
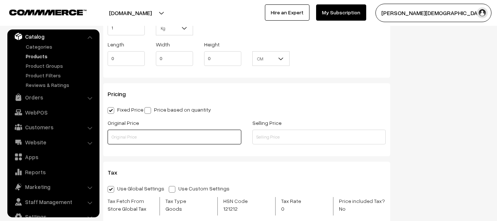
click at [160, 139] on input "text" at bounding box center [175, 137] width 134 height 15
type input "540"
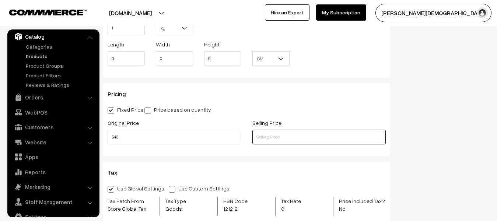
click at [298, 138] on input "text" at bounding box center [319, 137] width 134 height 15
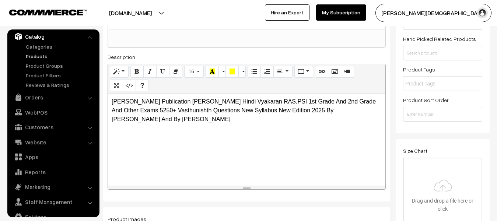
scroll to position [0, 0]
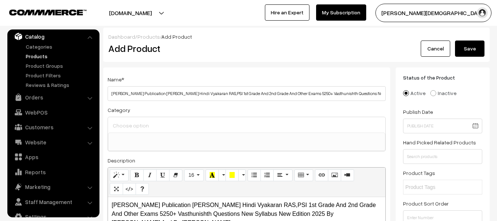
type input "190"
click at [451, 42] on button "Save" at bounding box center [469, 49] width 29 height 16
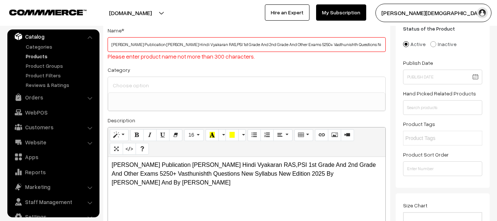
scroll to position [49, 0]
drag, startPoint x: 207, startPoint y: 64, endPoint x: 186, endPoint y: 64, distance: 20.6
click at [206, 65] on div "Name * Manas Publication Manas Hindi Vyakaran RAS,PSI 1st Grade And 2nd Grade A…" at bounding box center [246, 141] width 287 height 246
drag, startPoint x: 108, startPoint y: 47, endPoint x: 483, endPoint y: 31, distance: 375.0
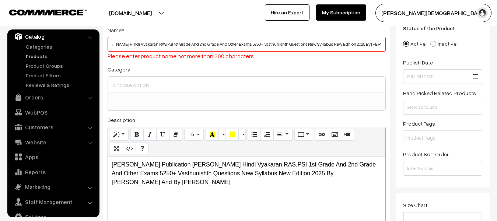
paste input "[PERSON_NAME] Publication [PERSON_NAME] Hindi Vyakaran RAS,PSI 1st Grade And 2n…"
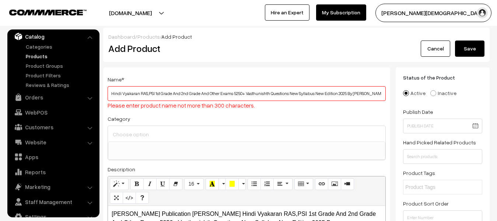
type input "[PERSON_NAME] Publication [PERSON_NAME] Hindi Vyakaran RAS,PSI 1st Grade And 2n…"
click at [451, 50] on button "Save" at bounding box center [469, 49] width 29 height 16
